Goal: Check status: Check status

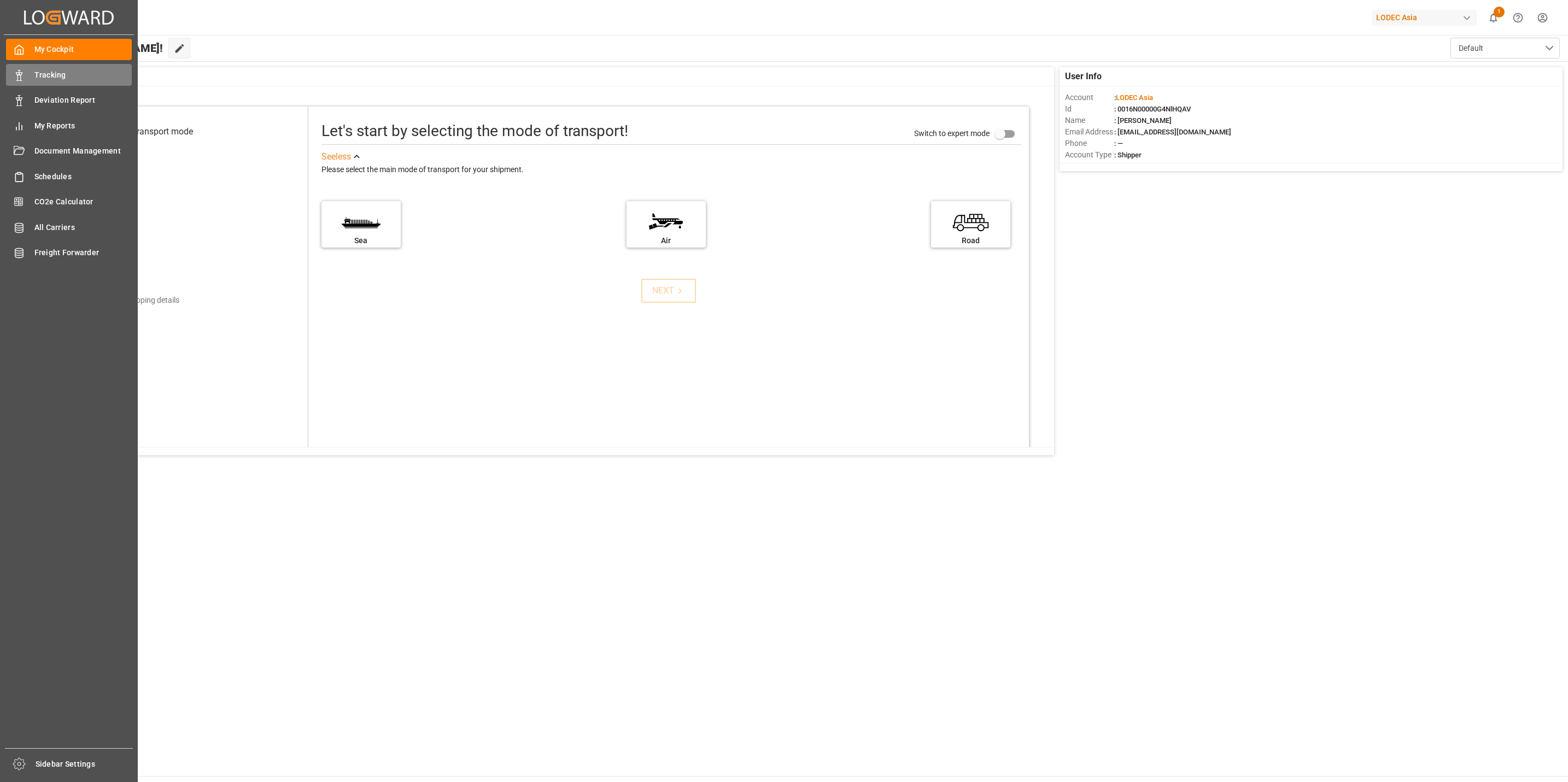
click at [38, 73] on span "Tracking" at bounding box center [83, 75] width 97 height 12
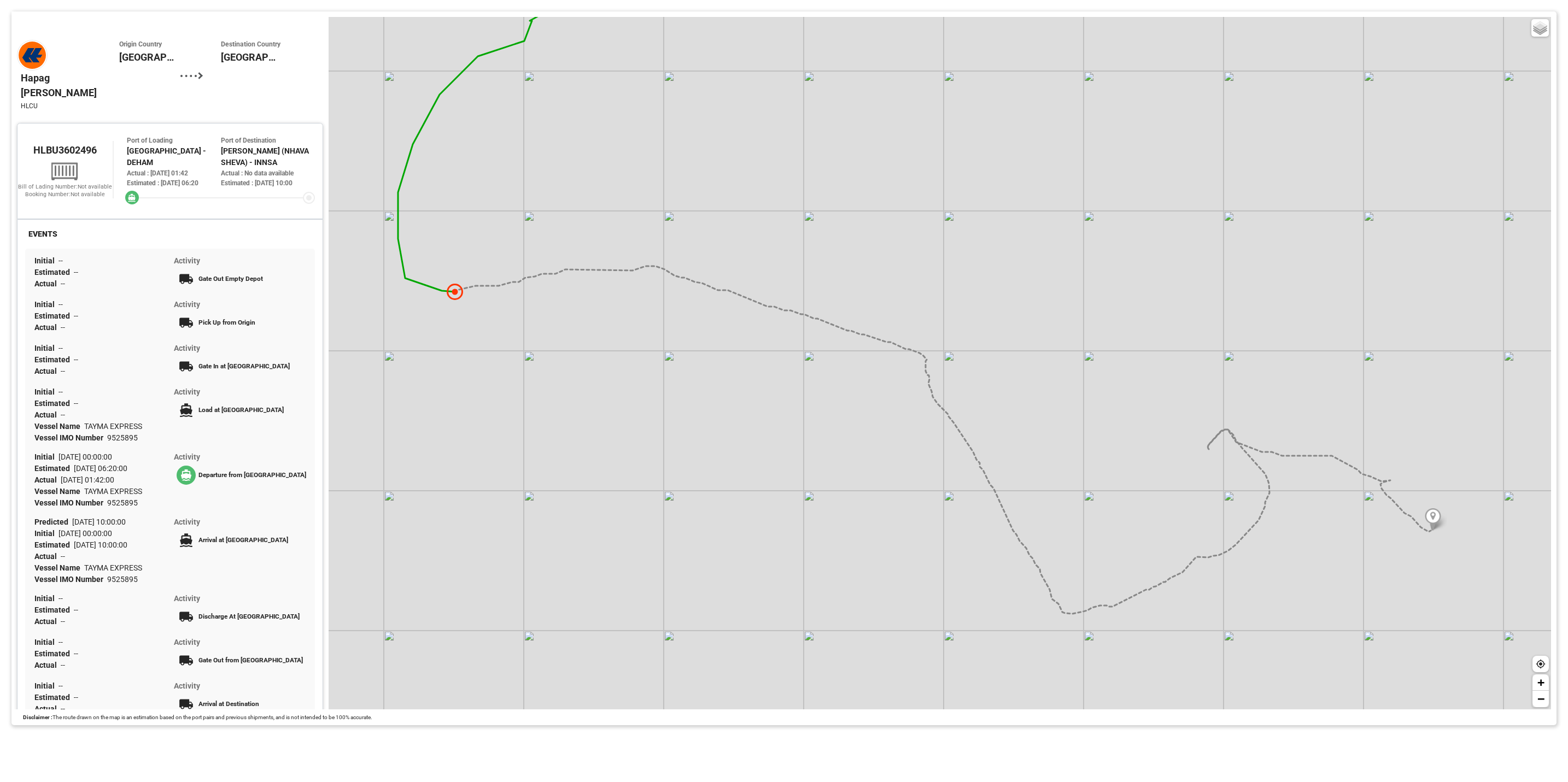
drag, startPoint x: 716, startPoint y: 525, endPoint x: 815, endPoint y: 419, distance: 145.0
click at [815, 418] on div "Basic Grayscale Streets Dark + −" at bounding box center [940, 363] width 1223 height 693
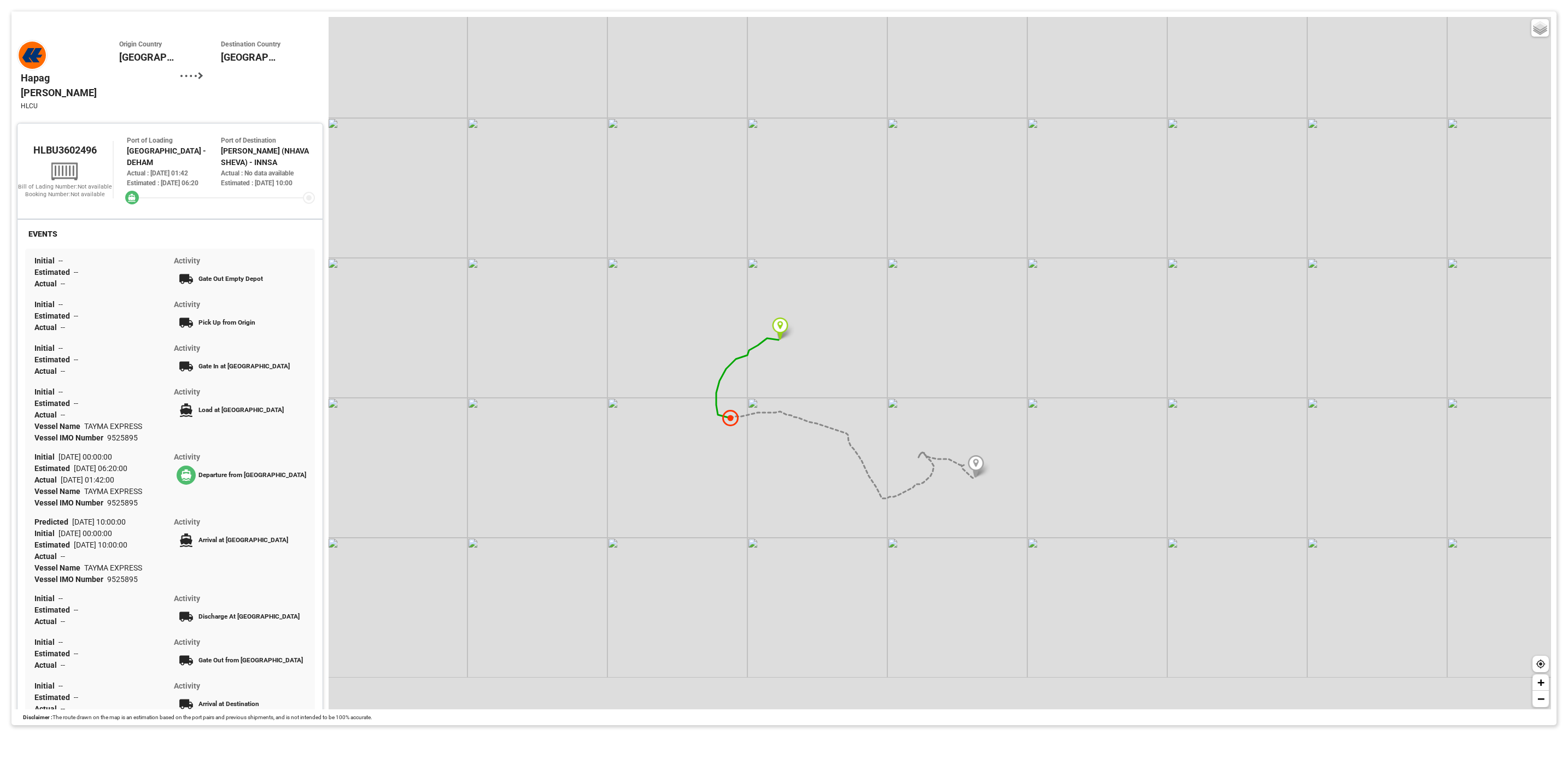
drag, startPoint x: 929, startPoint y: 597, endPoint x: 896, endPoint y: 542, distance: 64.1
click at [896, 542] on div "Basic Grayscale Streets Dark + −" at bounding box center [940, 363] width 1223 height 693
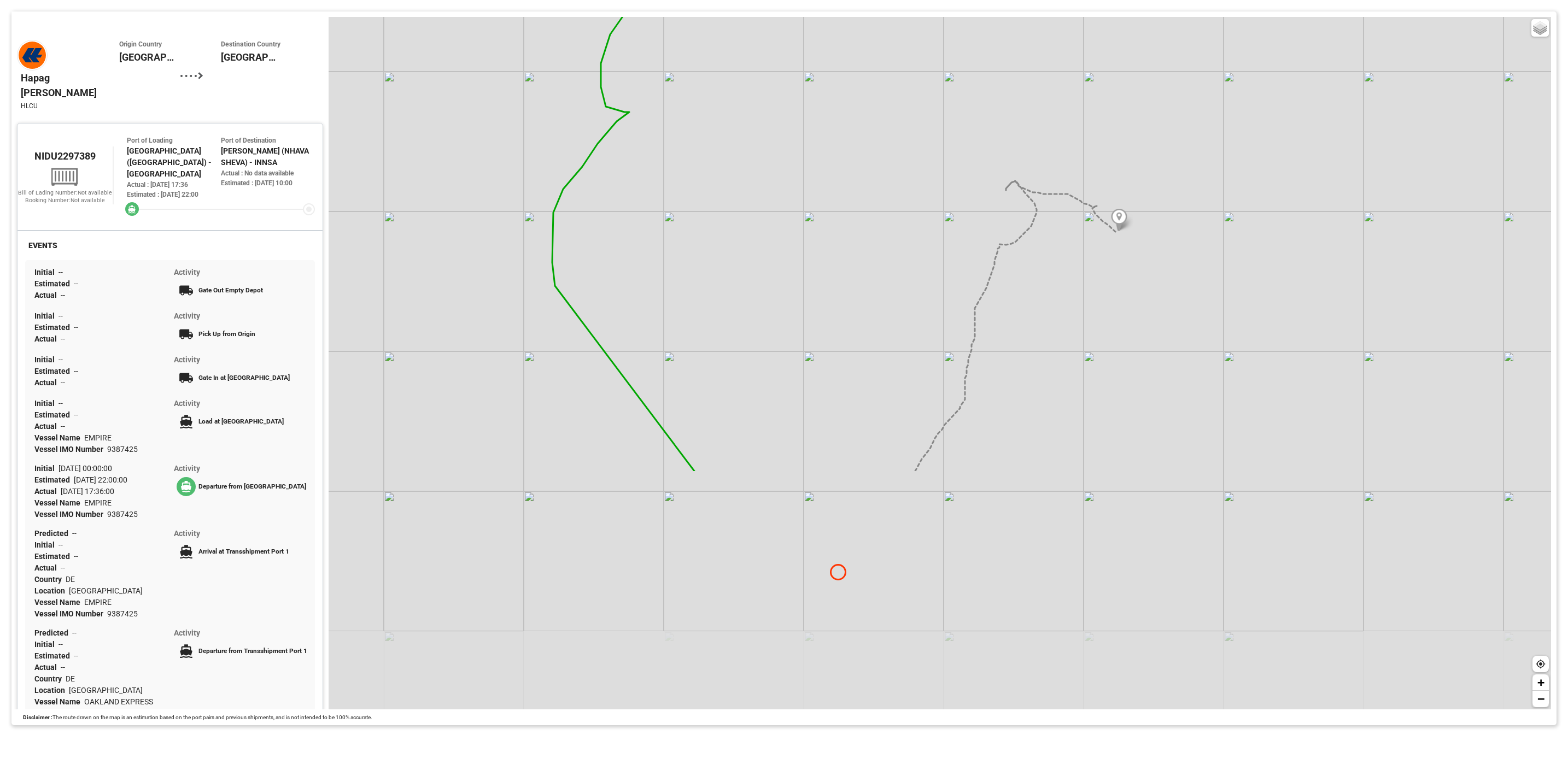
drag, startPoint x: 896, startPoint y: 568, endPoint x: 876, endPoint y: 287, distance: 281.7
click at [876, 287] on div "Basic Grayscale Streets Dark + −" at bounding box center [940, 363] width 1223 height 693
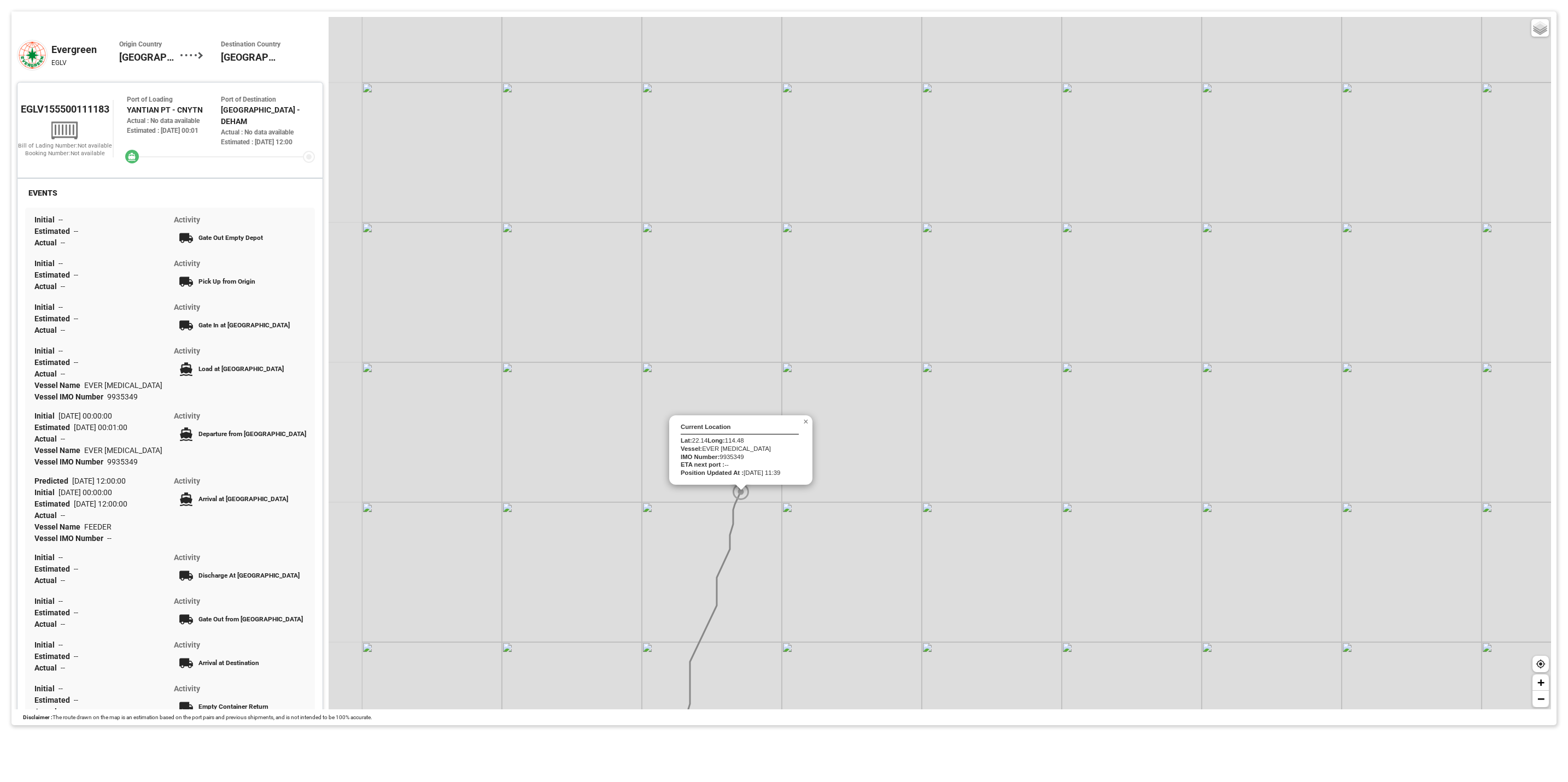
drag, startPoint x: 581, startPoint y: 499, endPoint x: 739, endPoint y: 499, distance: 158.0
click at [740, 499] on div at bounding box center [741, 492] width 16 height 16
